Goal: Task Accomplishment & Management: Complete application form

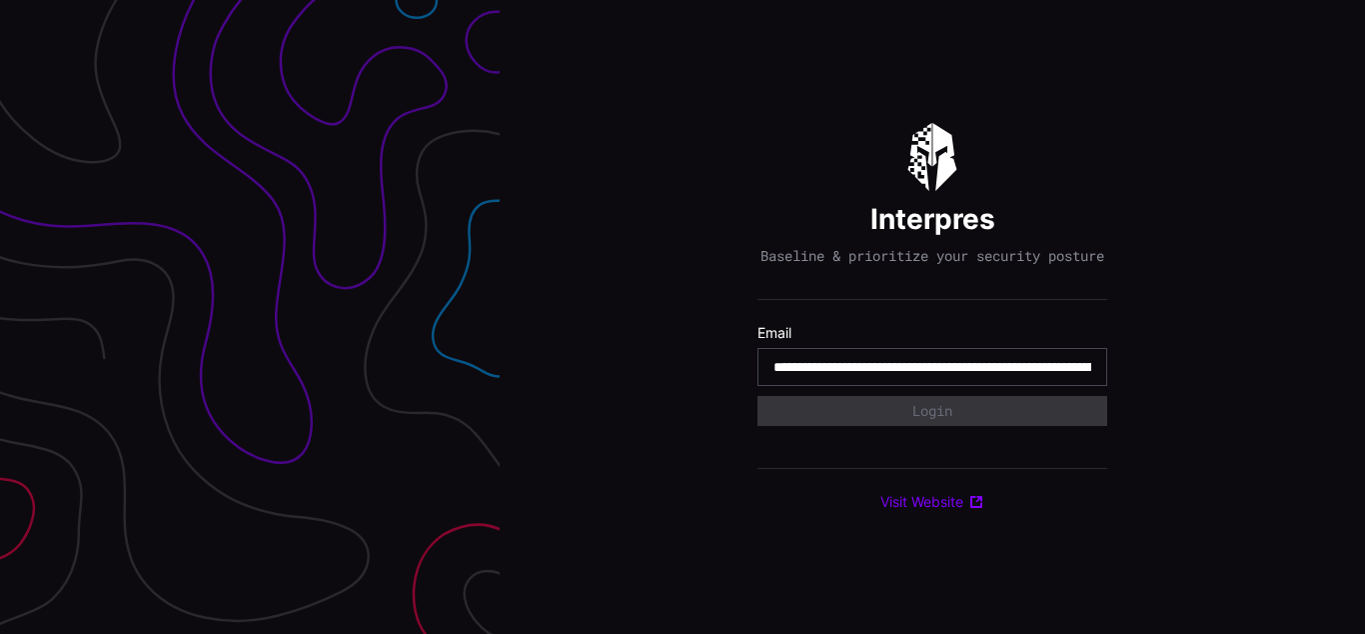
click at [932, 376] on input "**********" at bounding box center [933, 367] width 318 height 18
click at [683, 317] on div "Interpres Baseline & prioritize your security posture Email Login Visit Website" at bounding box center [932, 317] width 865 height 634
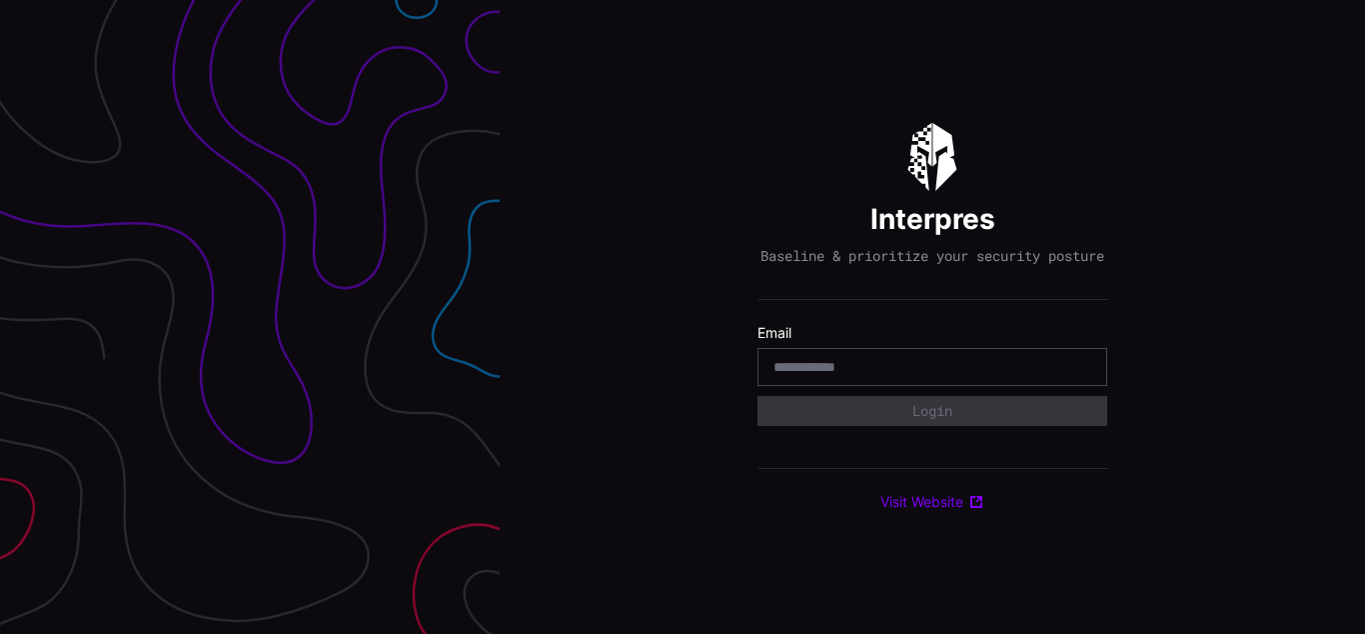
click at [683, 317] on div "Interpres Baseline & prioritize your security posture Email Login Visit Website" at bounding box center [932, 317] width 865 height 634
